Goal: Transaction & Acquisition: Purchase product/service

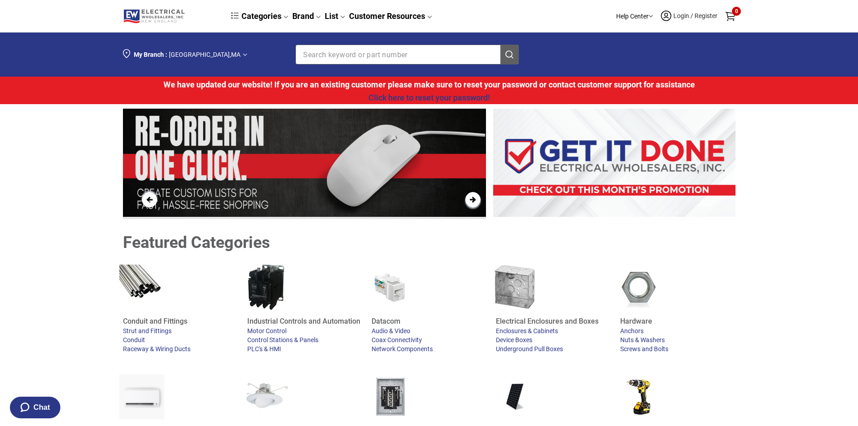
click at [673, 11] on link "Login / Register" at bounding box center [689, 16] width 59 height 14
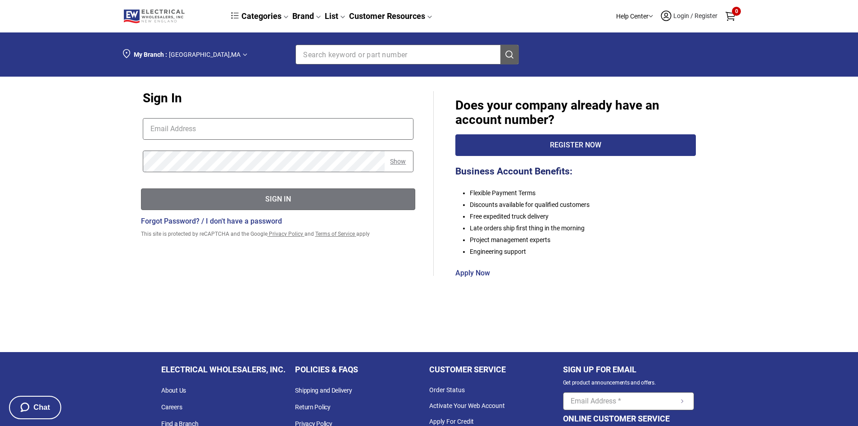
type input "[EMAIL_ADDRESS][DOMAIN_NAME]"
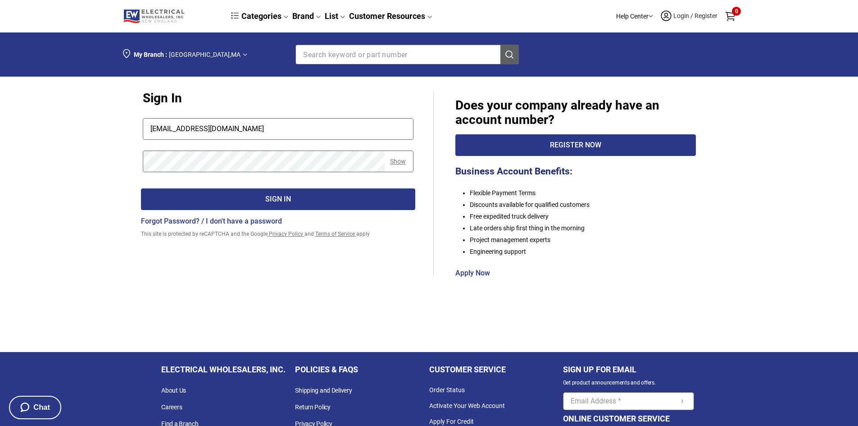
click at [255, 202] on div "Sign In" at bounding box center [278, 199] width 274 height 11
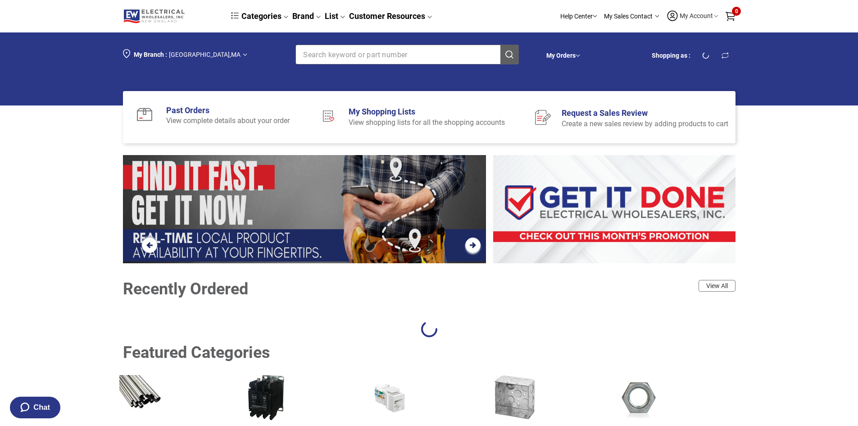
click at [426, 50] on input "Section row" at bounding box center [391, 54] width 190 height 19
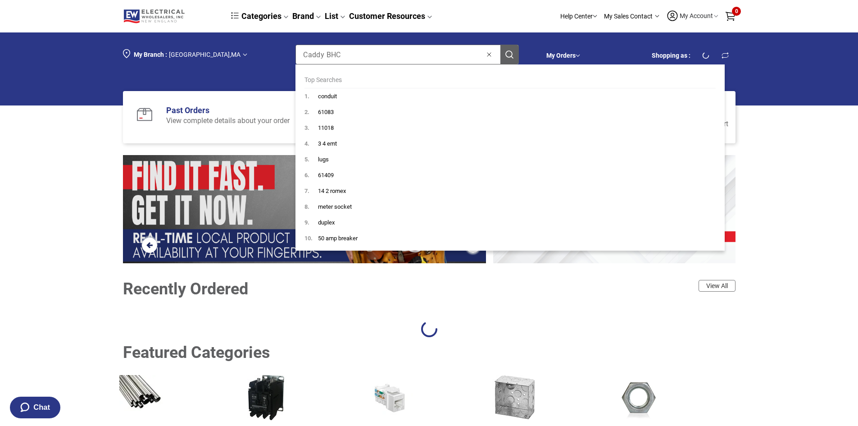
type input "Caddy BHC"
